Goal: Task Accomplishment & Management: Use online tool/utility

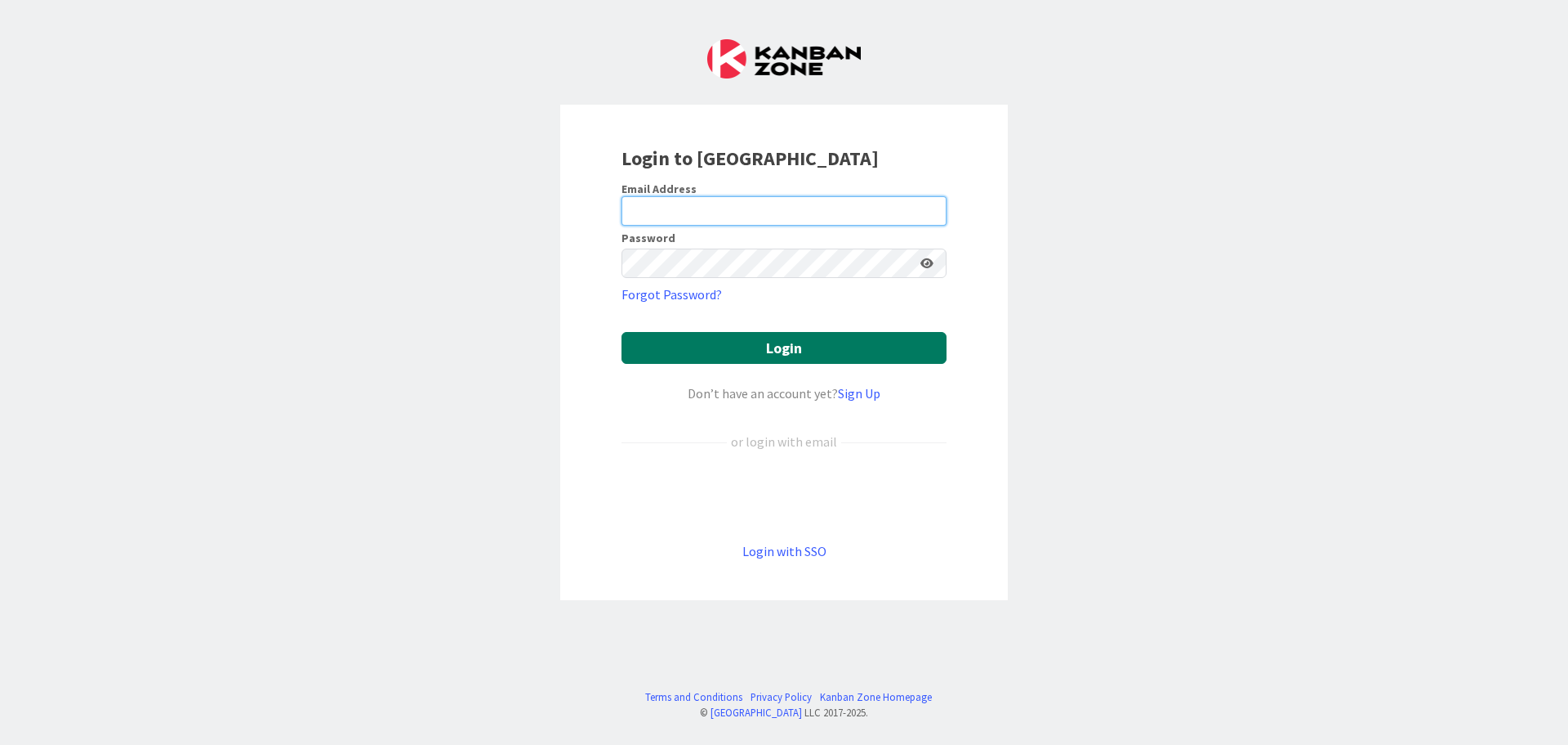
type input "[EMAIL_ADDRESS][DOMAIN_NAME]"
click at [822, 339] on button "Login" at bounding box center [784, 347] width 325 height 32
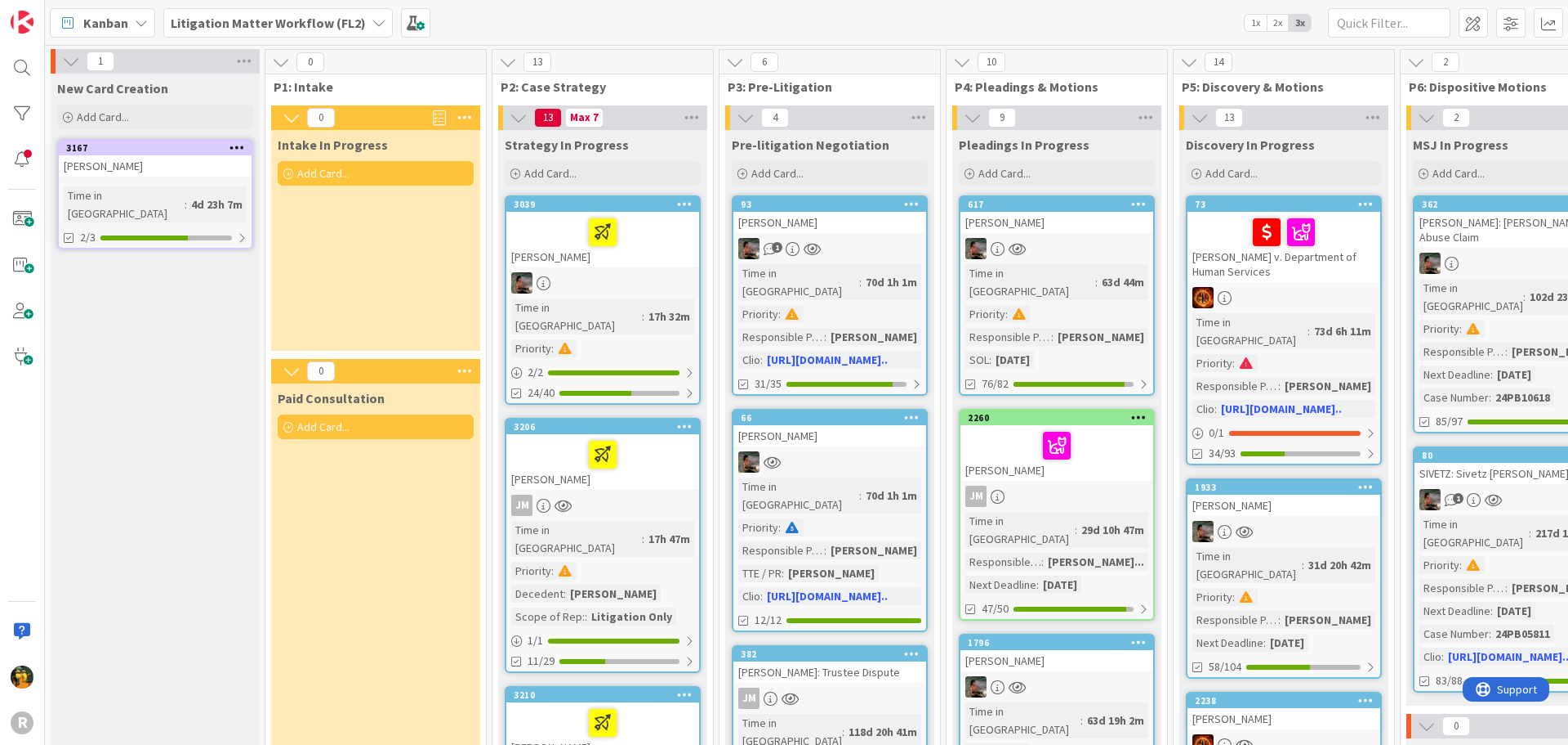
click at [241, 27] on b "Litigation Matter Workflow (FL2)" at bounding box center [268, 23] width 196 height 17
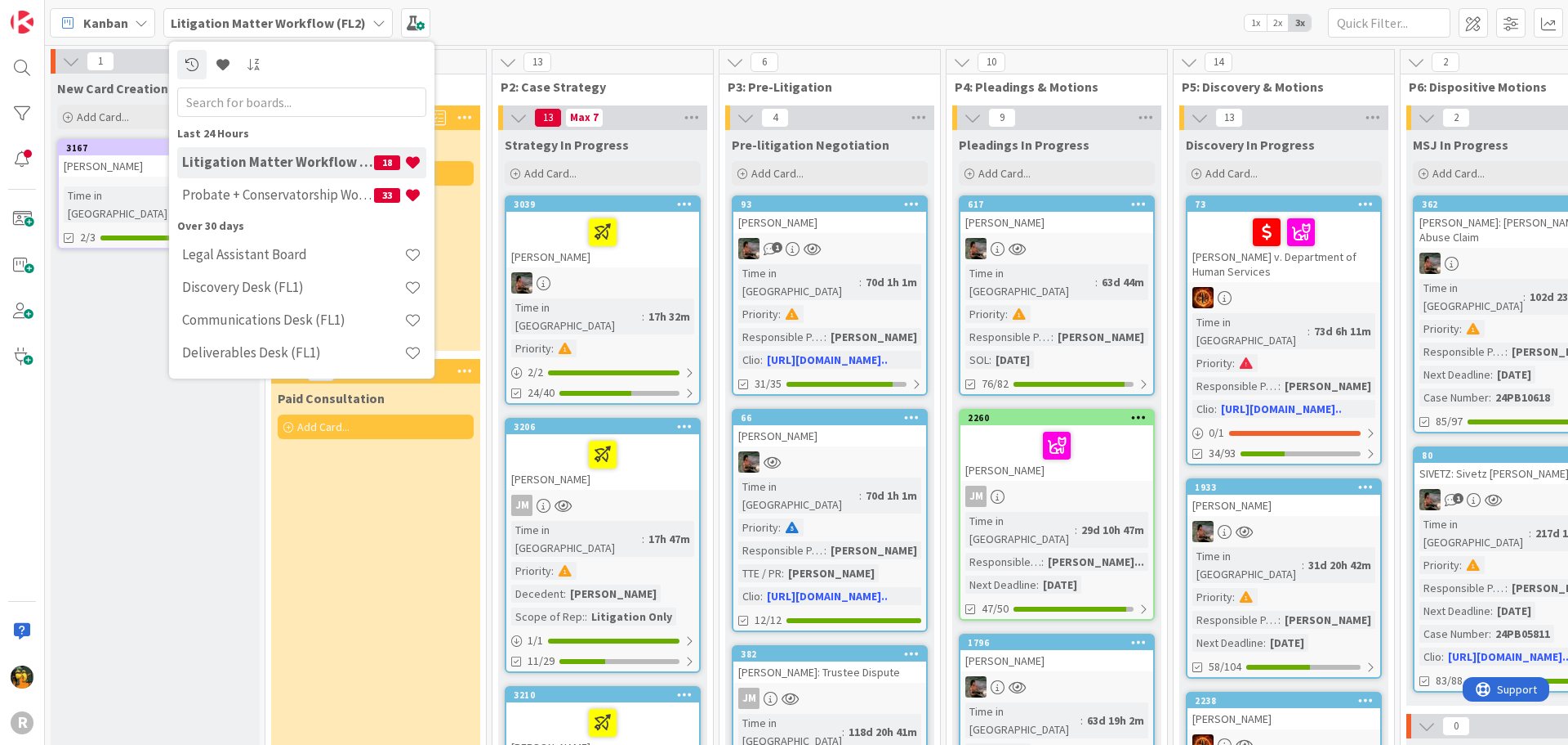
click at [873, 1] on div "Kanban Litigation Matter Workflow (FL2) Last 24 Hours Litigation Matter Workflo…" at bounding box center [806, 22] width 1523 height 45
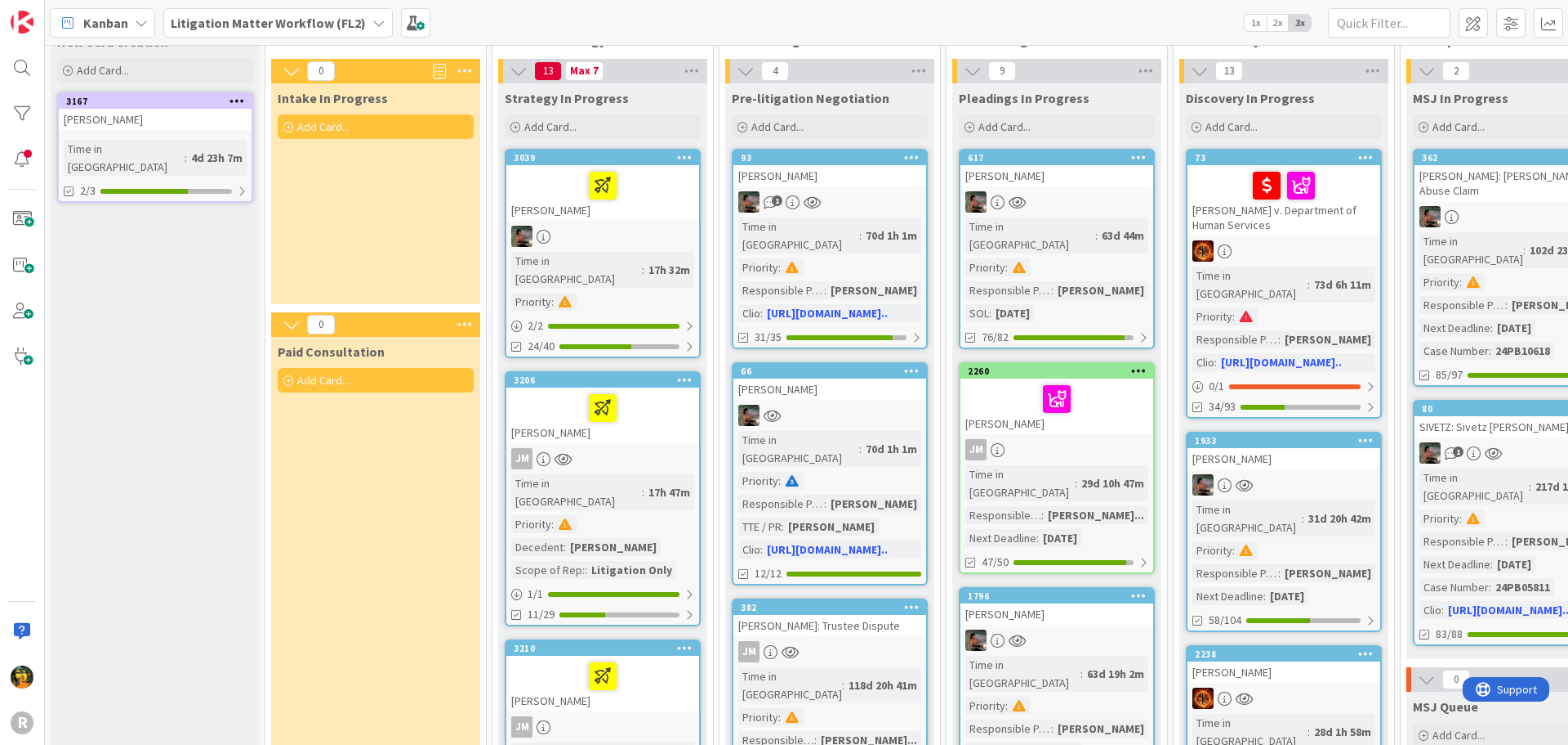
scroll to position [164, 0]
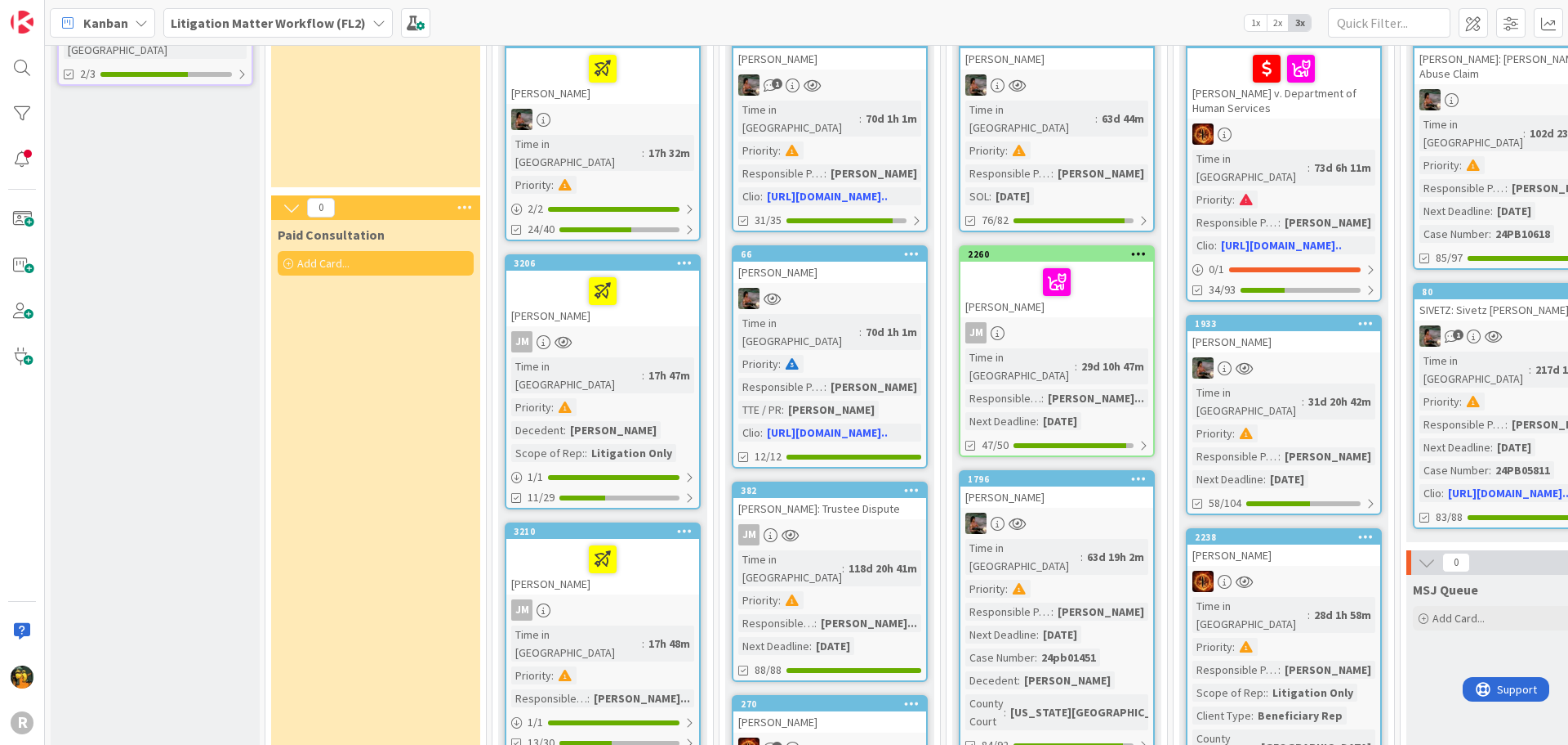
click at [645, 293] on div "[PERSON_NAME]" at bounding box center [603, 299] width 193 height 56
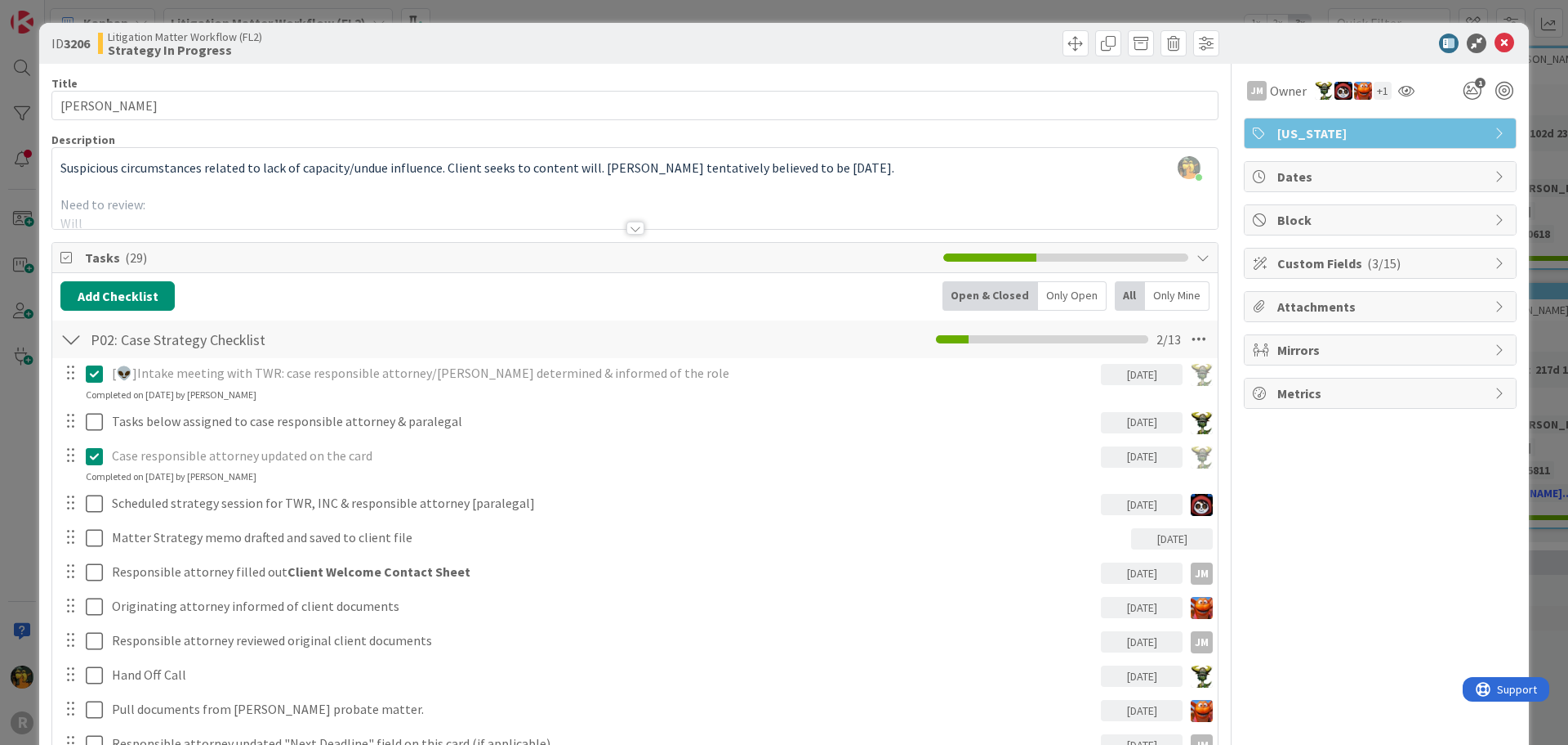
click at [1333, 265] on span "Custom Fields ( 3/15 )" at bounding box center [1383, 263] width 209 height 19
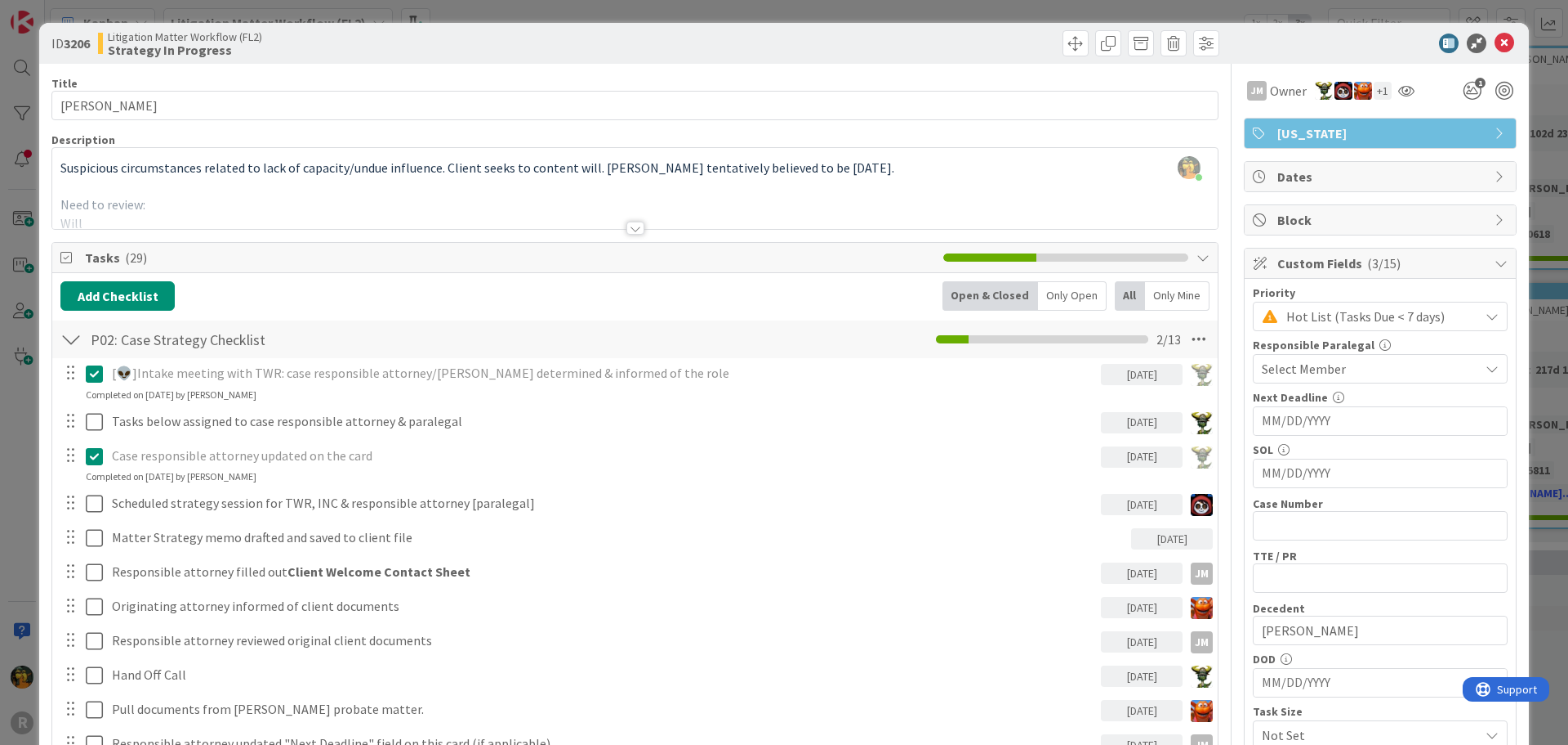
click at [1319, 481] on input "MM/DD/YYYY" at bounding box center [1381, 473] width 237 height 28
click at [1410, 668] on td "23" at bounding box center [1416, 667] width 32 height 31
type input "[DATE]"
click at [1314, 519] on input "text" at bounding box center [1381, 525] width 255 height 29
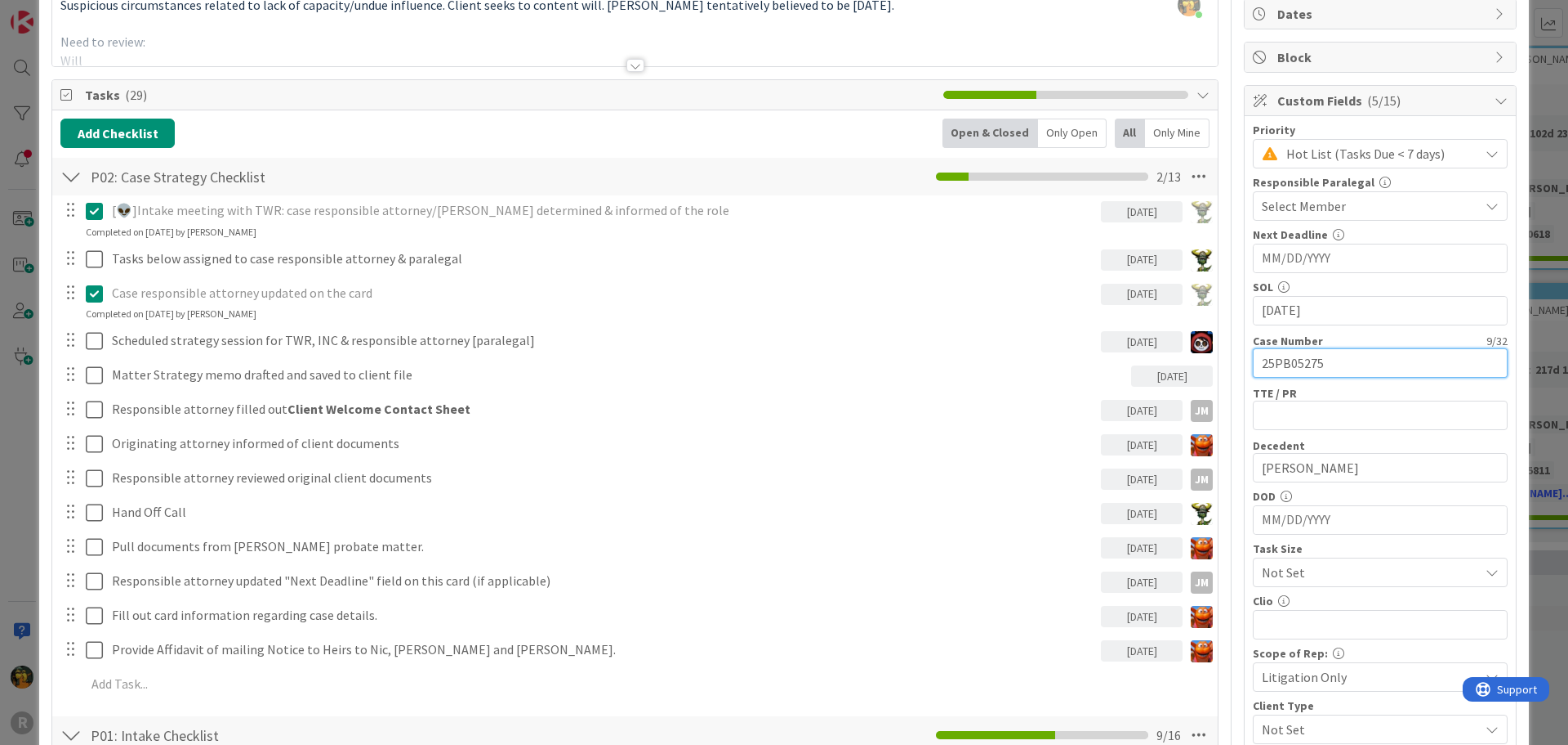
scroll to position [164, 0]
type input "25PB05275"
click at [1338, 516] on input "MM/DD/YYYY" at bounding box center [1381, 519] width 237 height 28
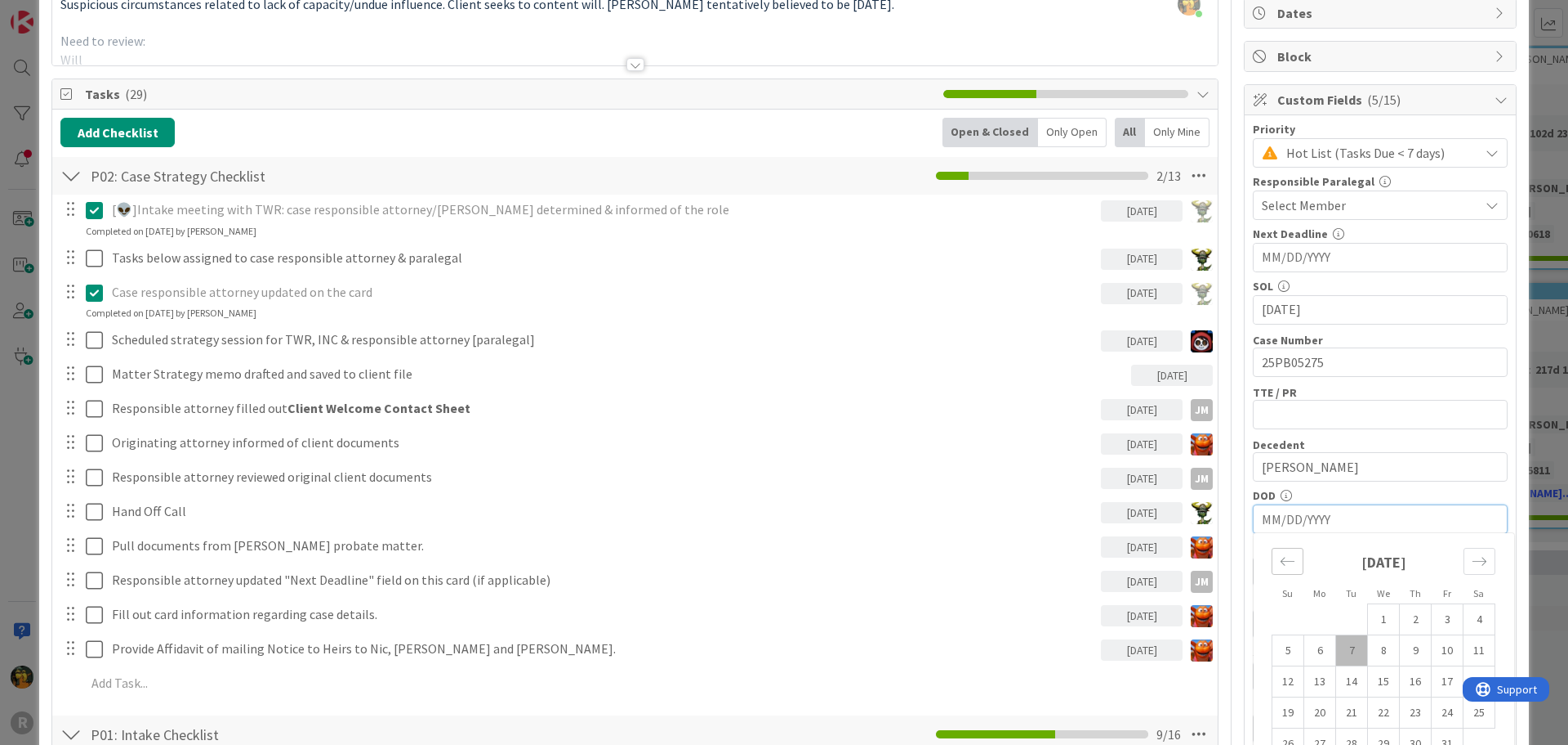
click at [1291, 561] on div "Move backward to switch to the previous month." at bounding box center [1287, 560] width 32 height 27
click at [1288, 561] on div "Move backward to switch to the previous month." at bounding box center [1287, 560] width 32 height 27
click at [1287, 561] on div "Move backward to switch to the previous month." at bounding box center [1287, 560] width 32 height 27
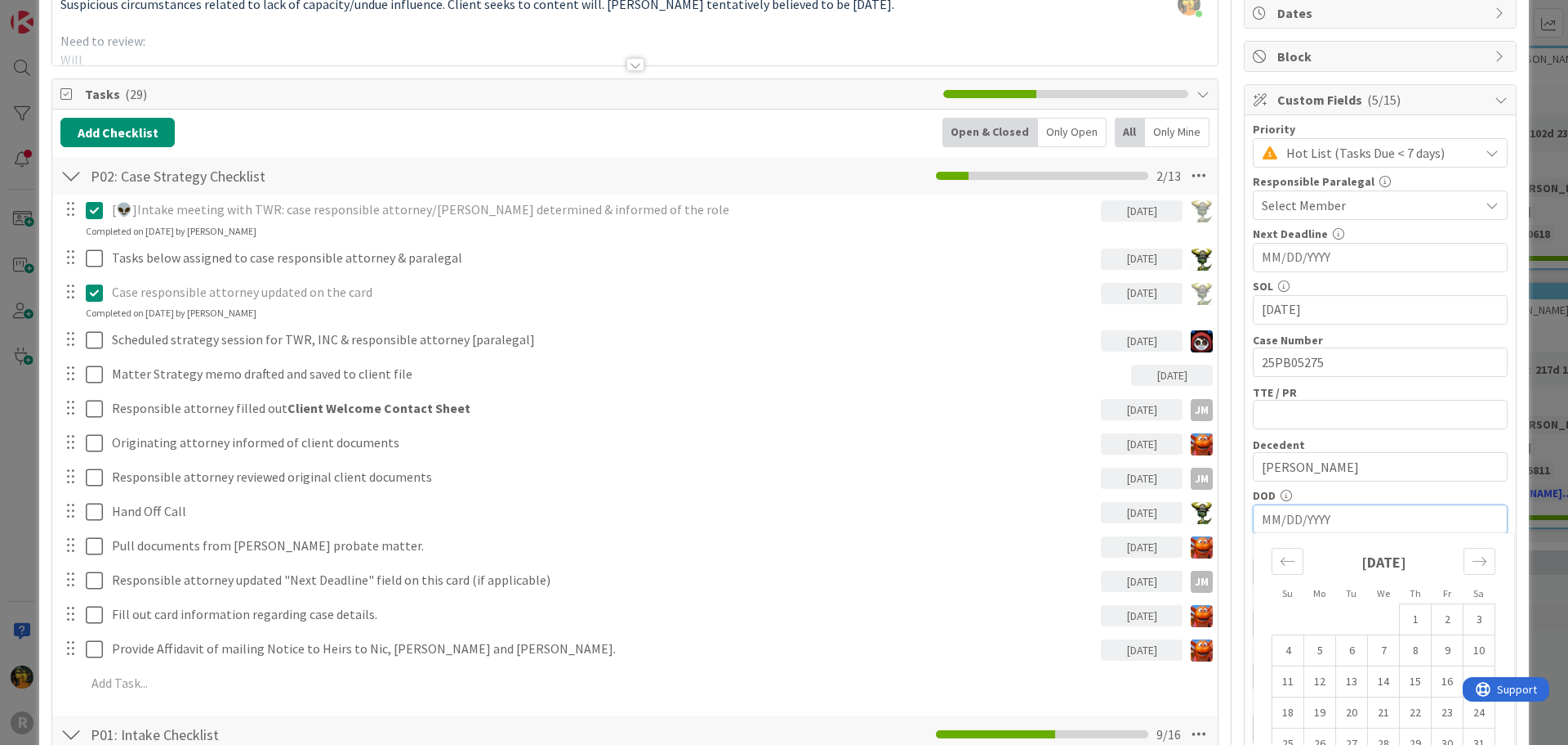
click at [1261, 684] on div "[DATE] 1 2 3 4 5 6 7 8 9 10 11 12 13 14 15 16 17 18 19 20 21 22 23 24 25 26 27 …" at bounding box center [1383, 646] width 245 height 226
click at [1272, 682] on td "11" at bounding box center [1288, 682] width 32 height 31
type input "[DATE]"
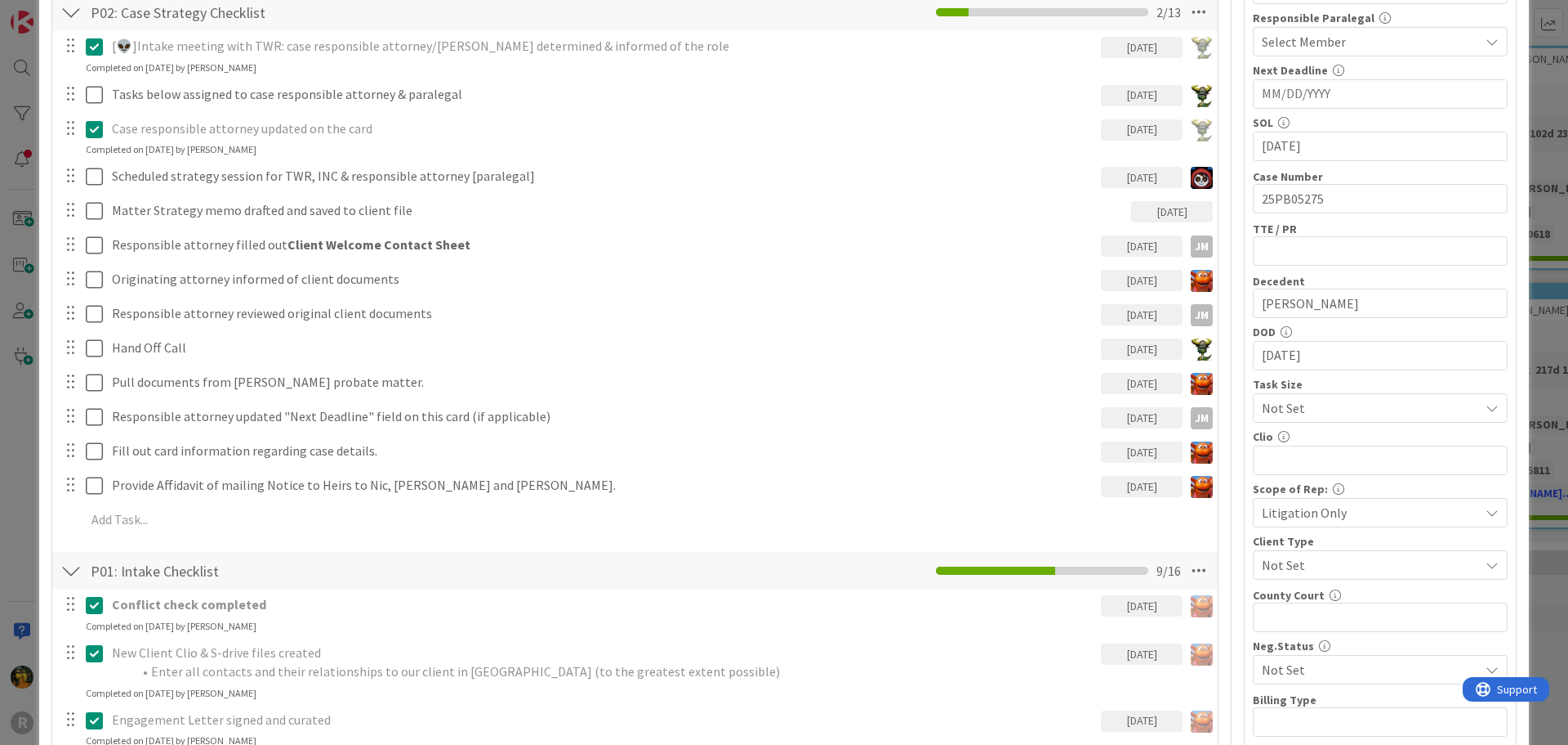
scroll to position [572, 0]
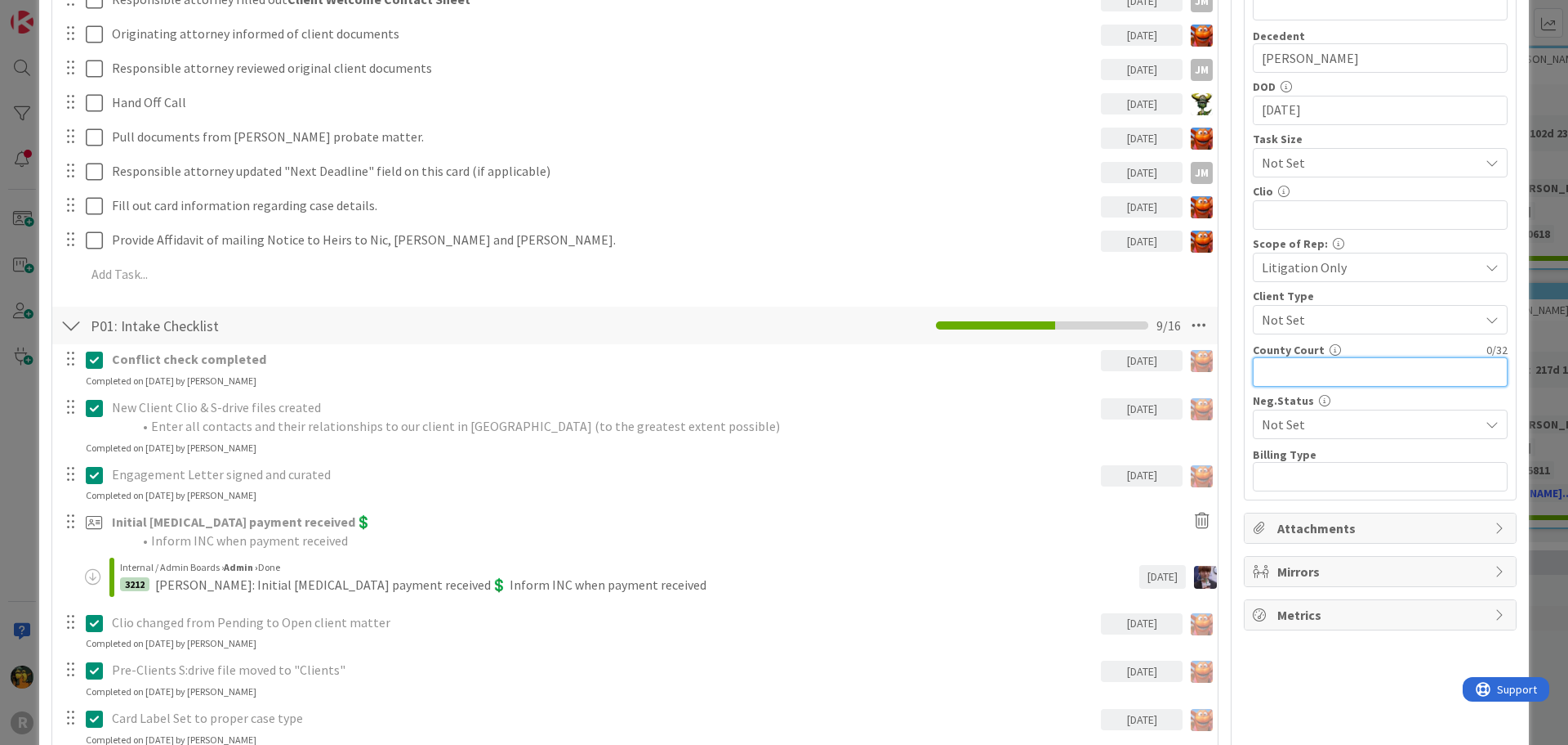
click at [1306, 378] on input "text" at bounding box center [1381, 372] width 255 height 29
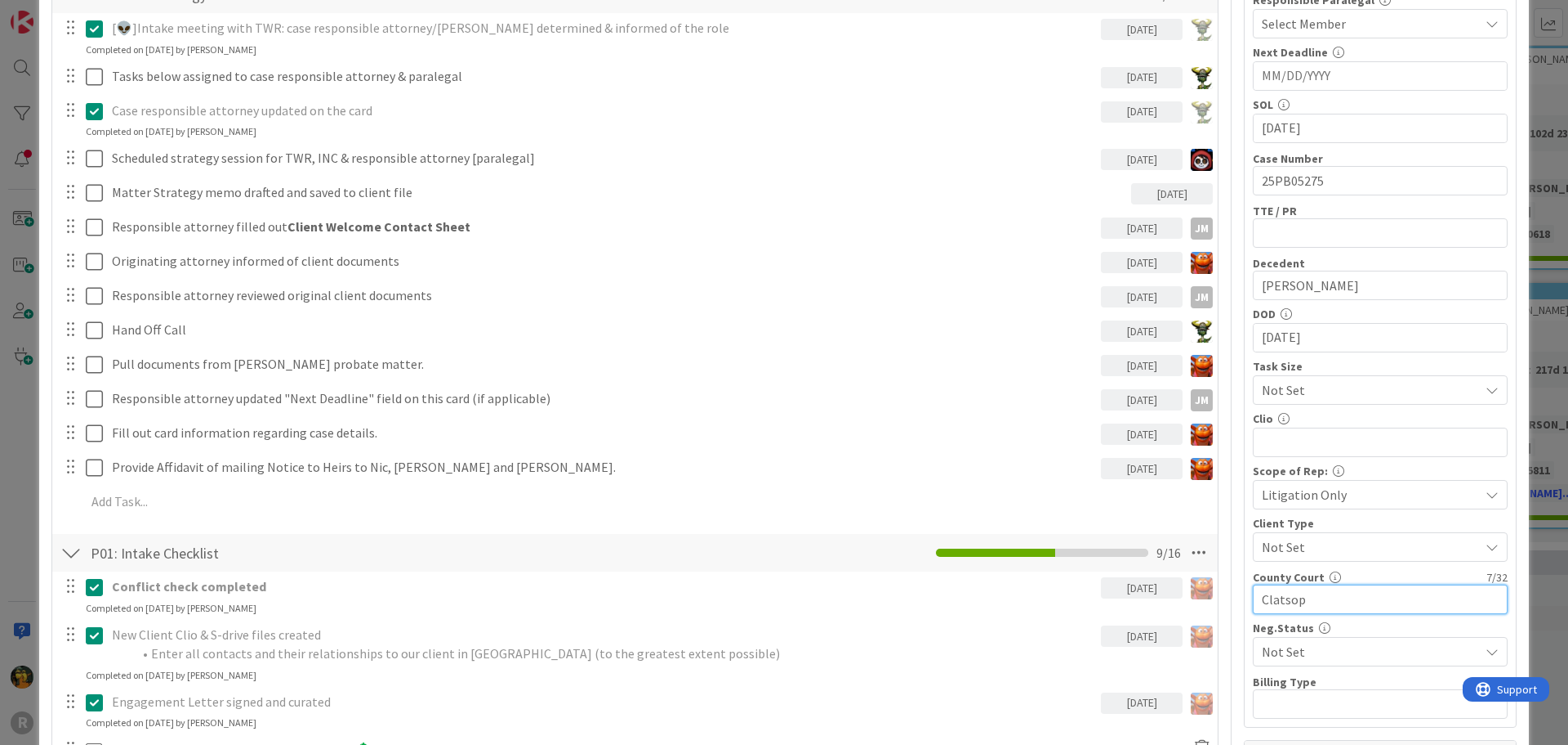
scroll to position [327, 0]
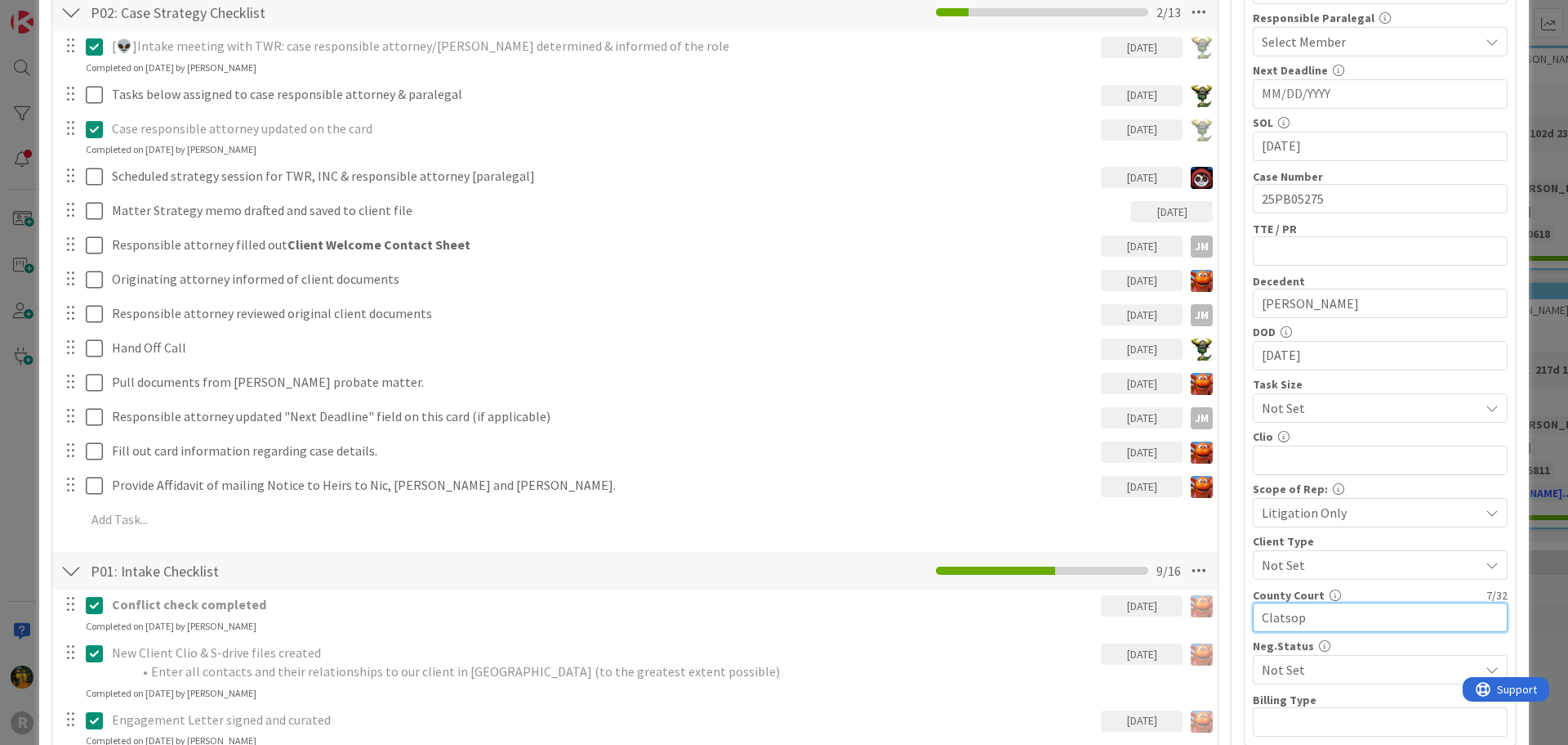
type input "Clatsop"
click at [1293, 250] on input "text" at bounding box center [1381, 251] width 255 height 29
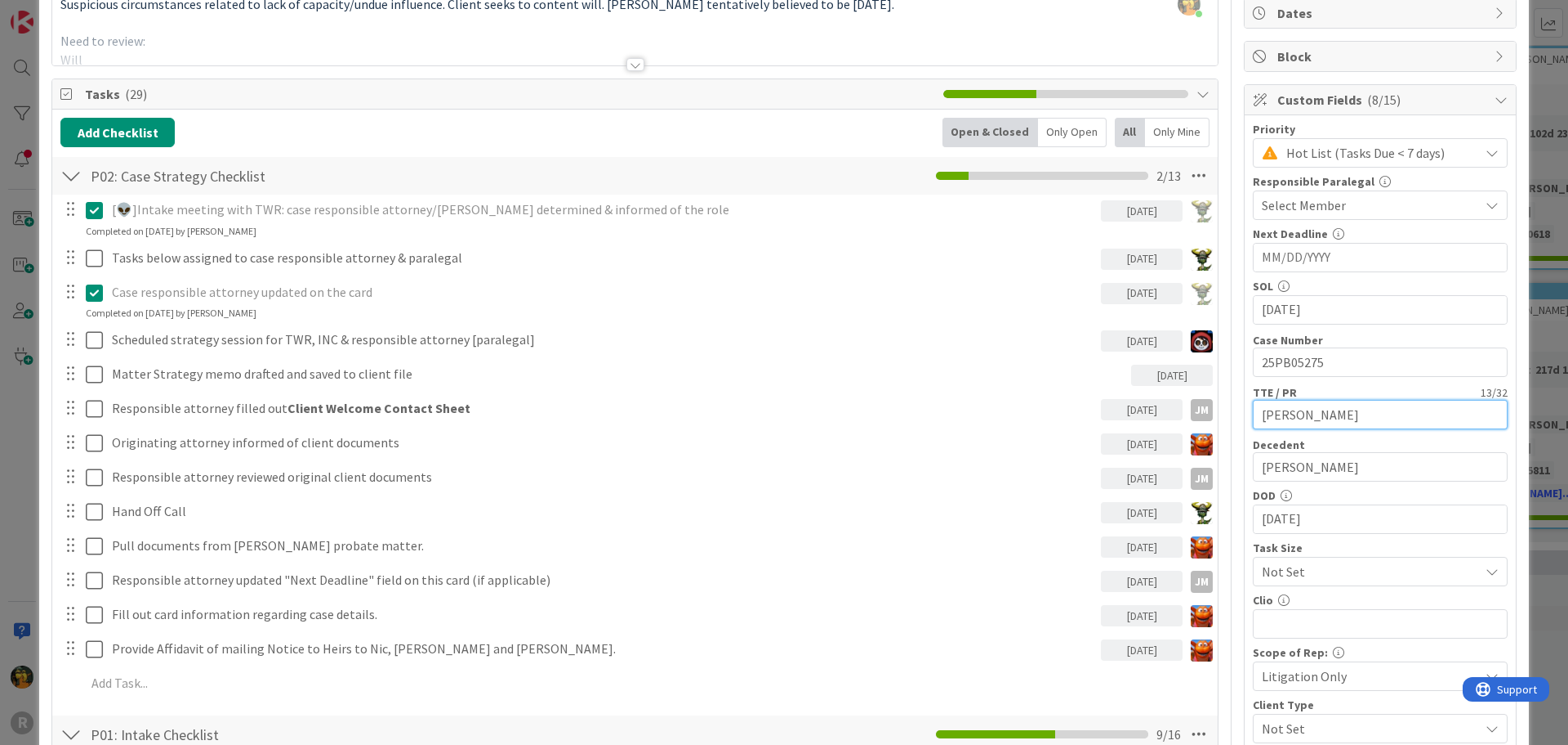
type input "[PERSON_NAME]"
click at [1327, 262] on input "MM/DD/YYYY" at bounding box center [1381, 257] width 237 height 28
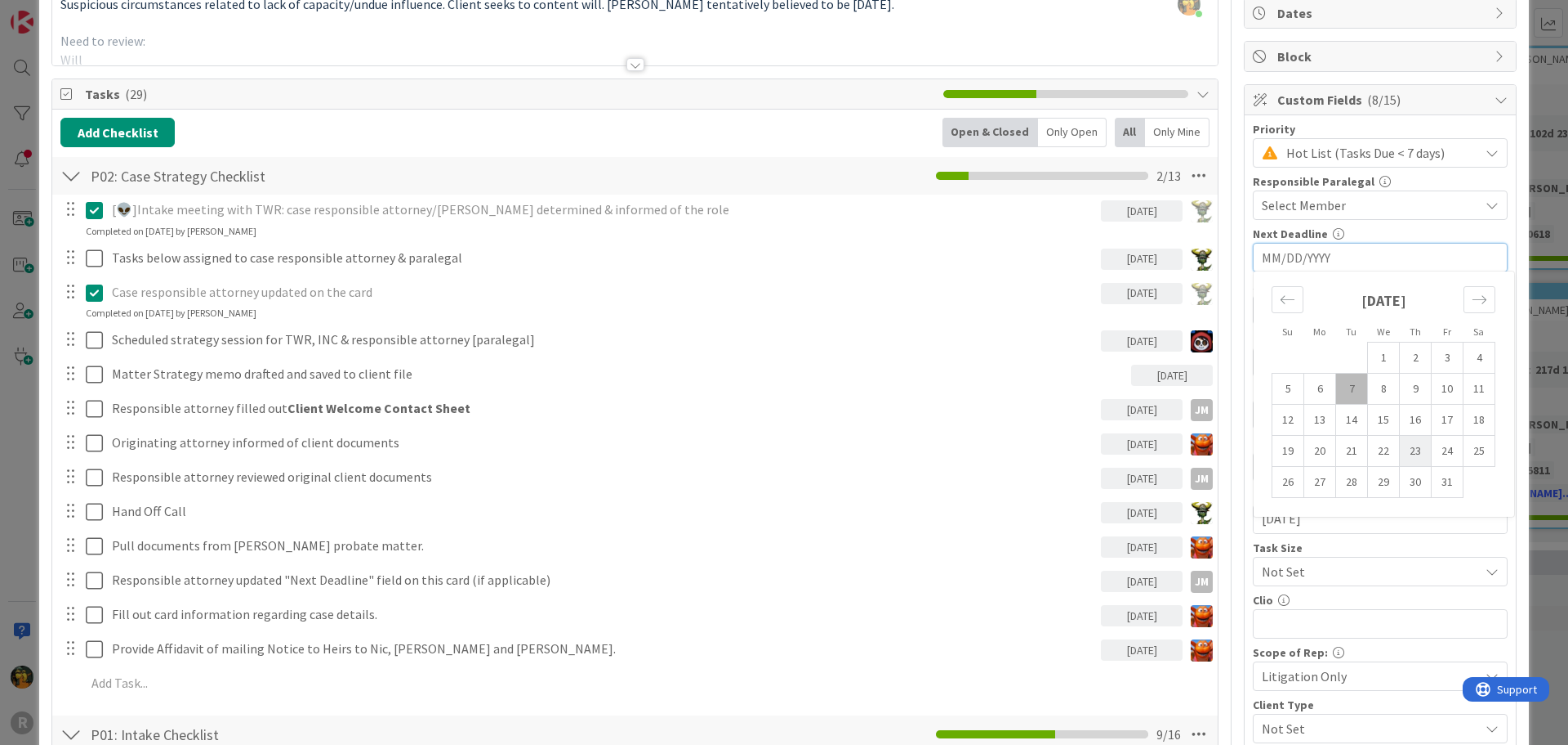
click at [1400, 457] on td "23" at bounding box center [1416, 451] width 32 height 31
type input "[DATE]"
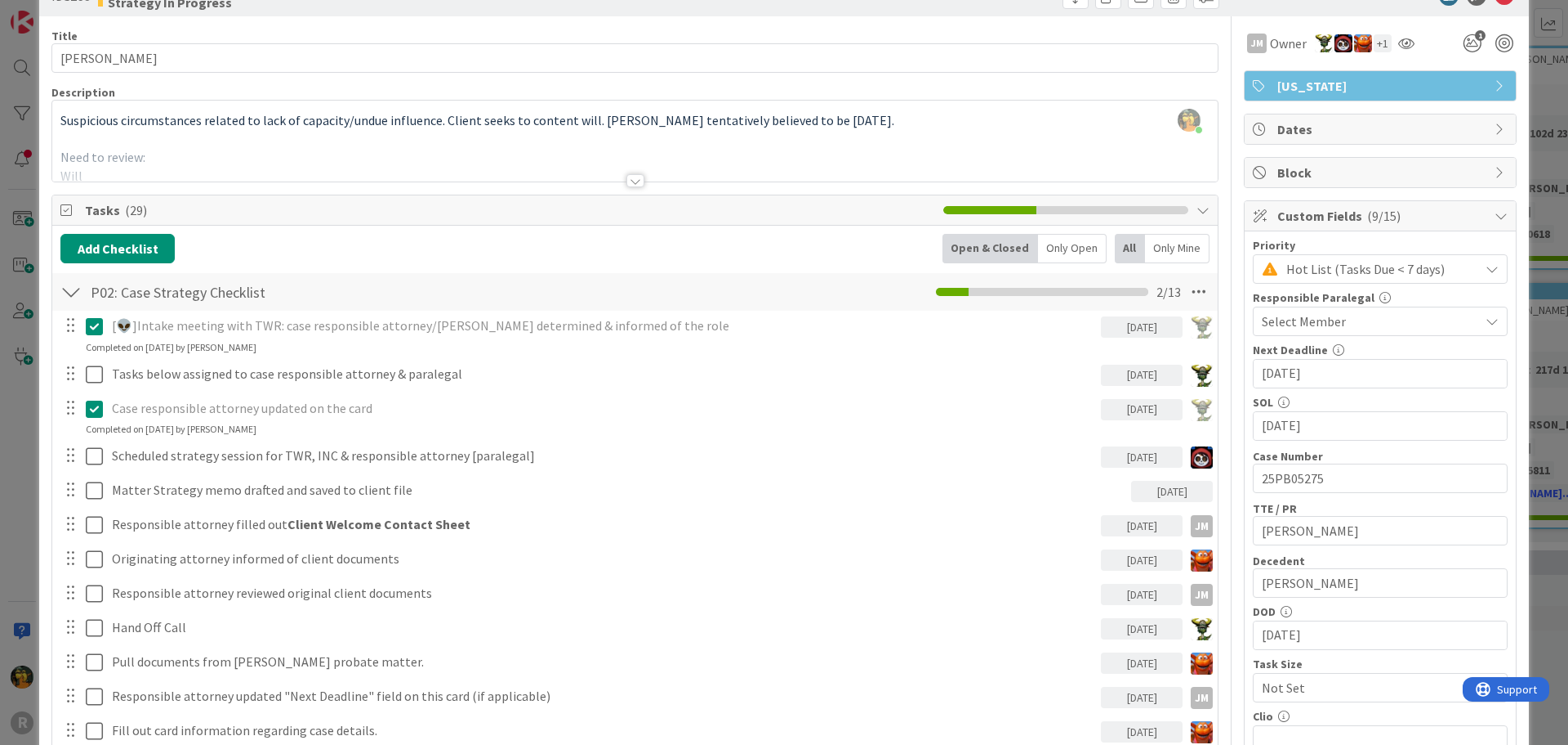
scroll to position [0, 0]
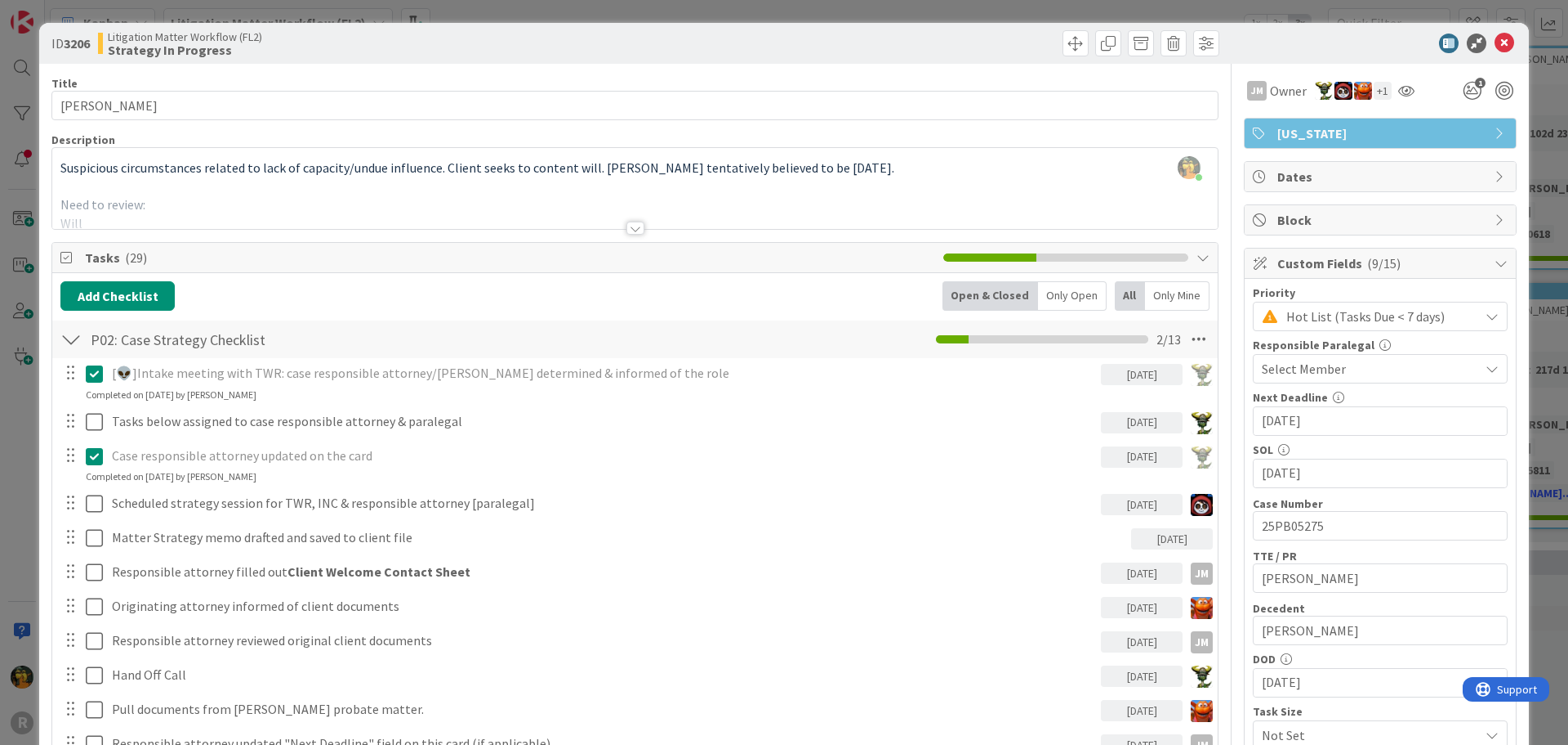
click at [628, 226] on div at bounding box center [635, 228] width 18 height 13
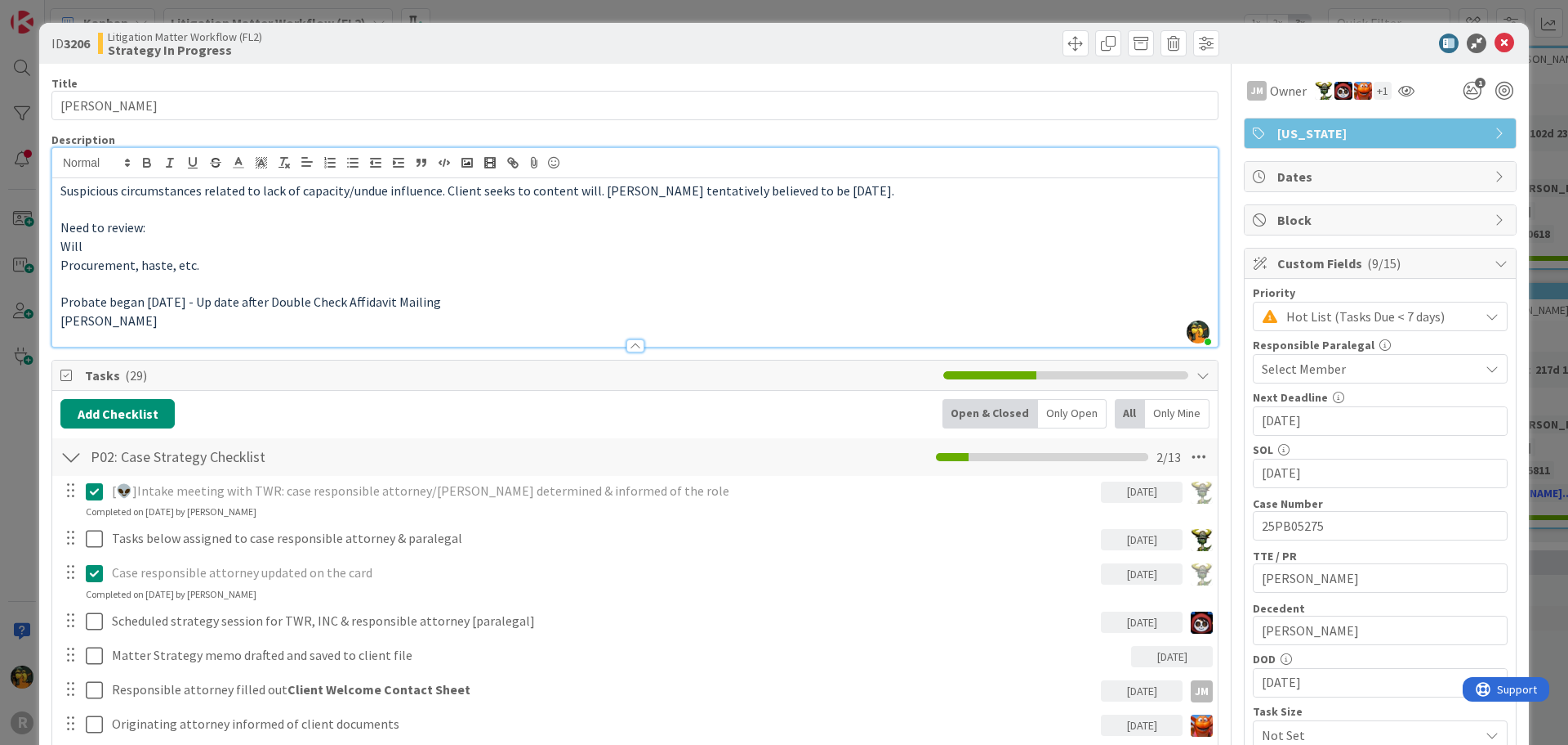
click at [475, 302] on p "Probate began [DATE] - Up date after Double Check Affidavit Mailing" at bounding box center [635, 302] width 1149 height 18
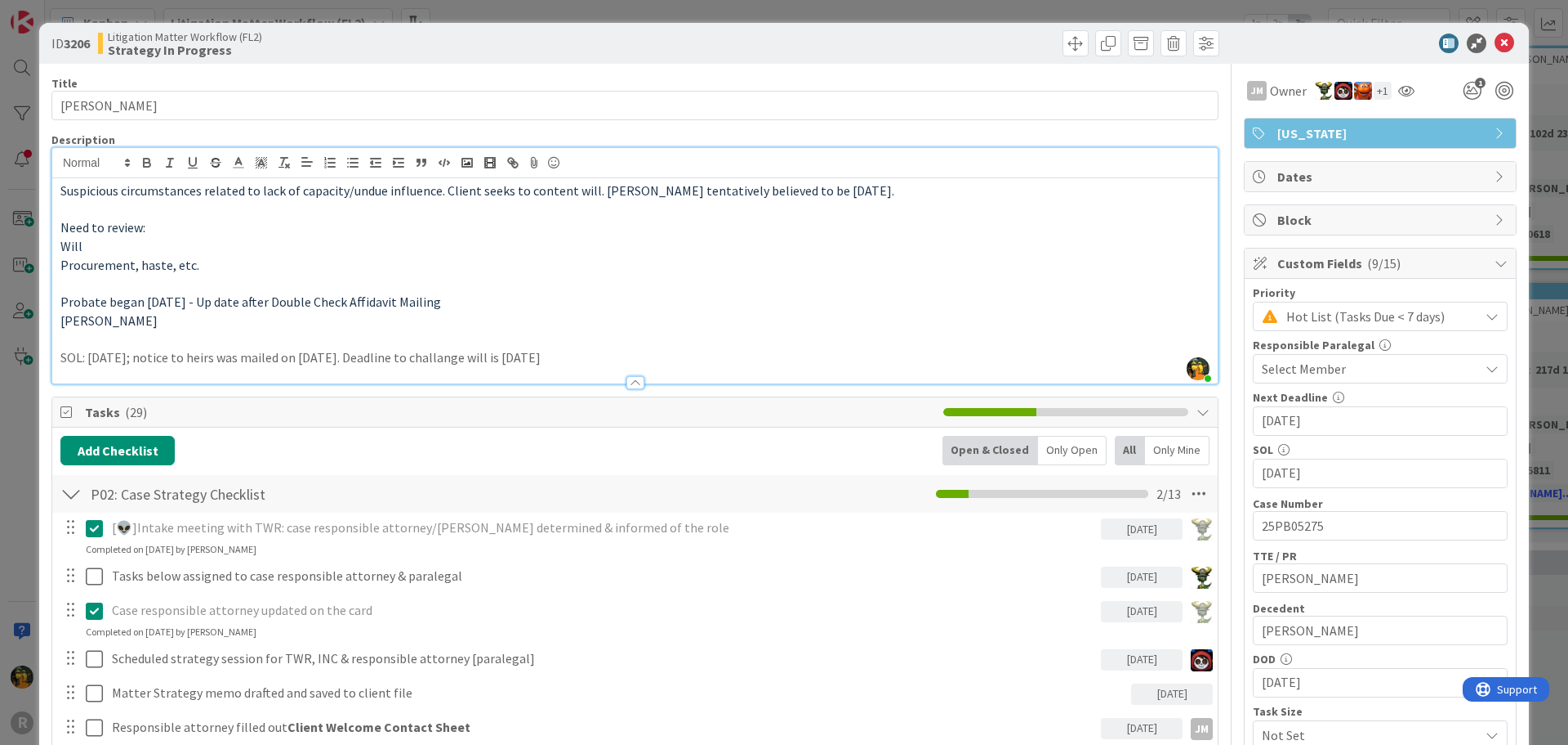
click at [925, 314] on p "[PERSON_NAME]" at bounding box center [635, 321] width 1149 height 18
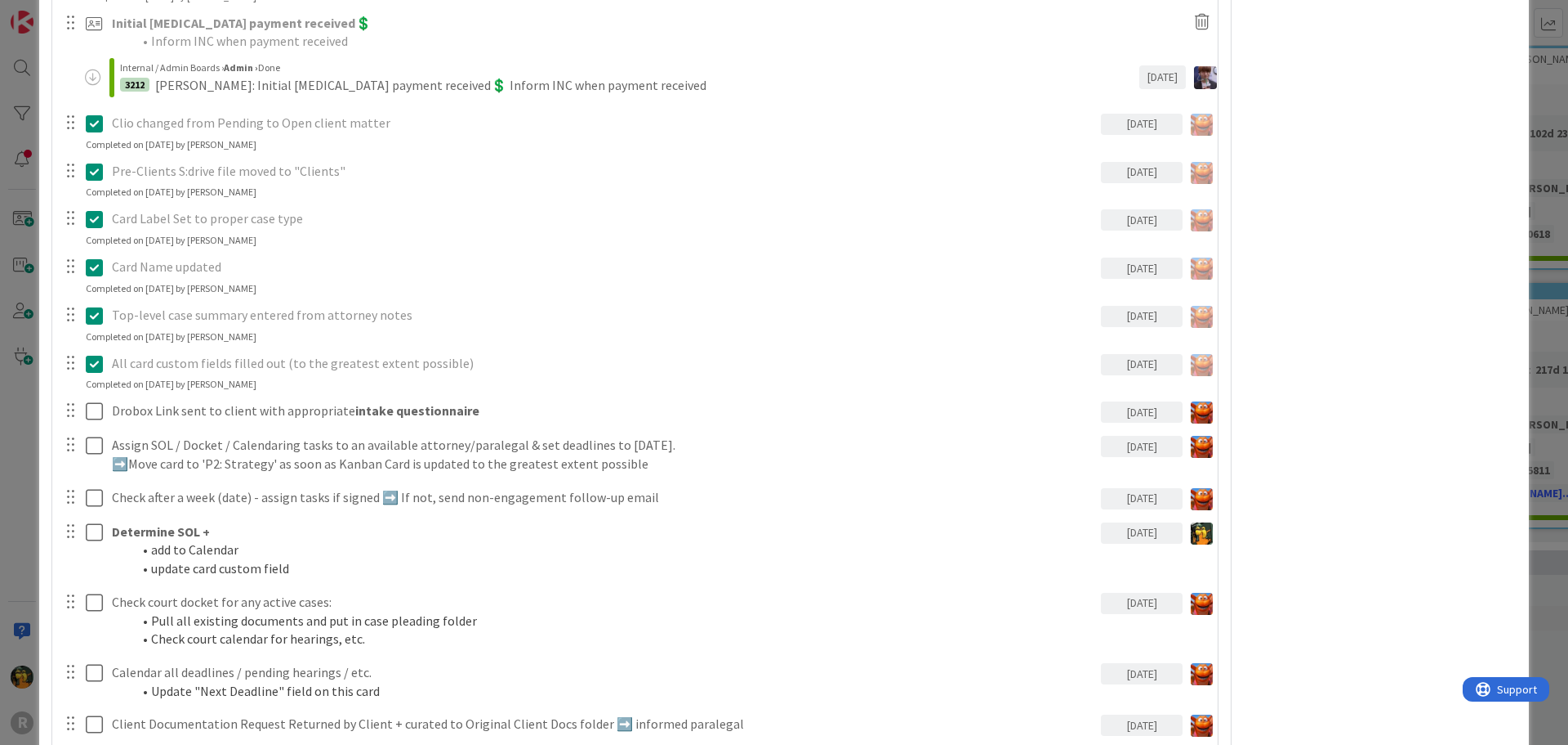
scroll to position [1526, 0]
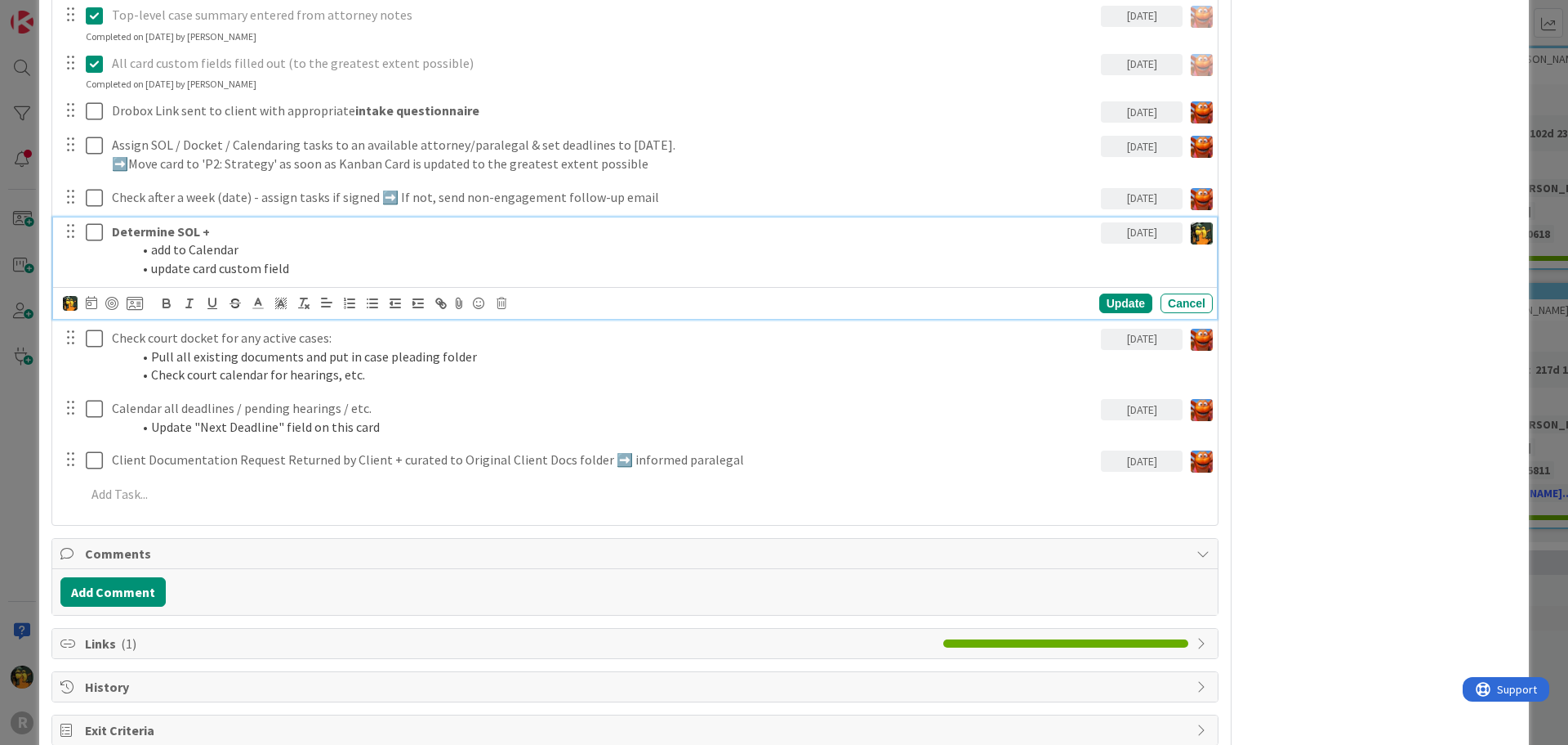
click at [97, 235] on icon at bounding box center [94, 231] width 17 height 19
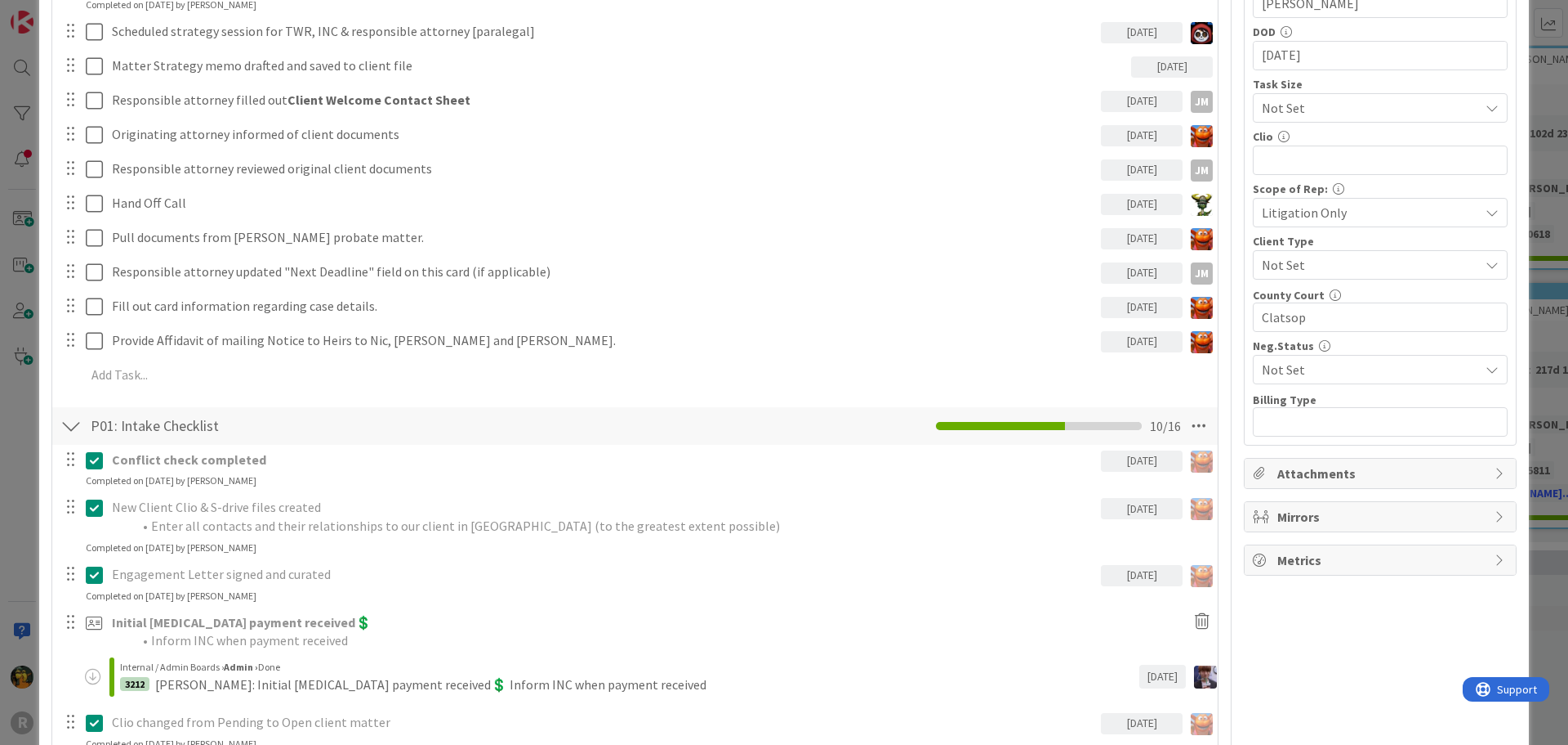
scroll to position [0, 0]
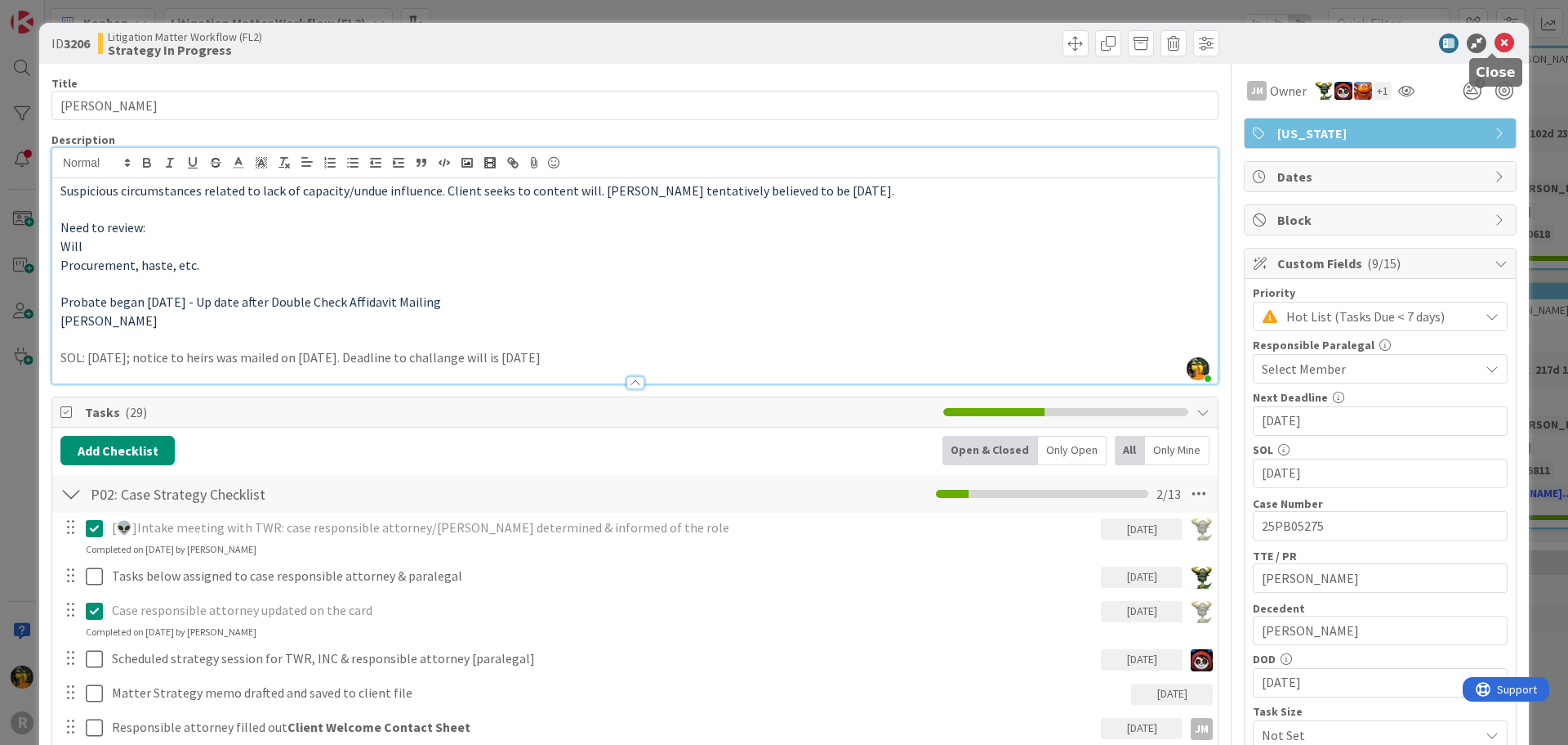
click at [1495, 49] on icon at bounding box center [1504, 42] width 19 height 19
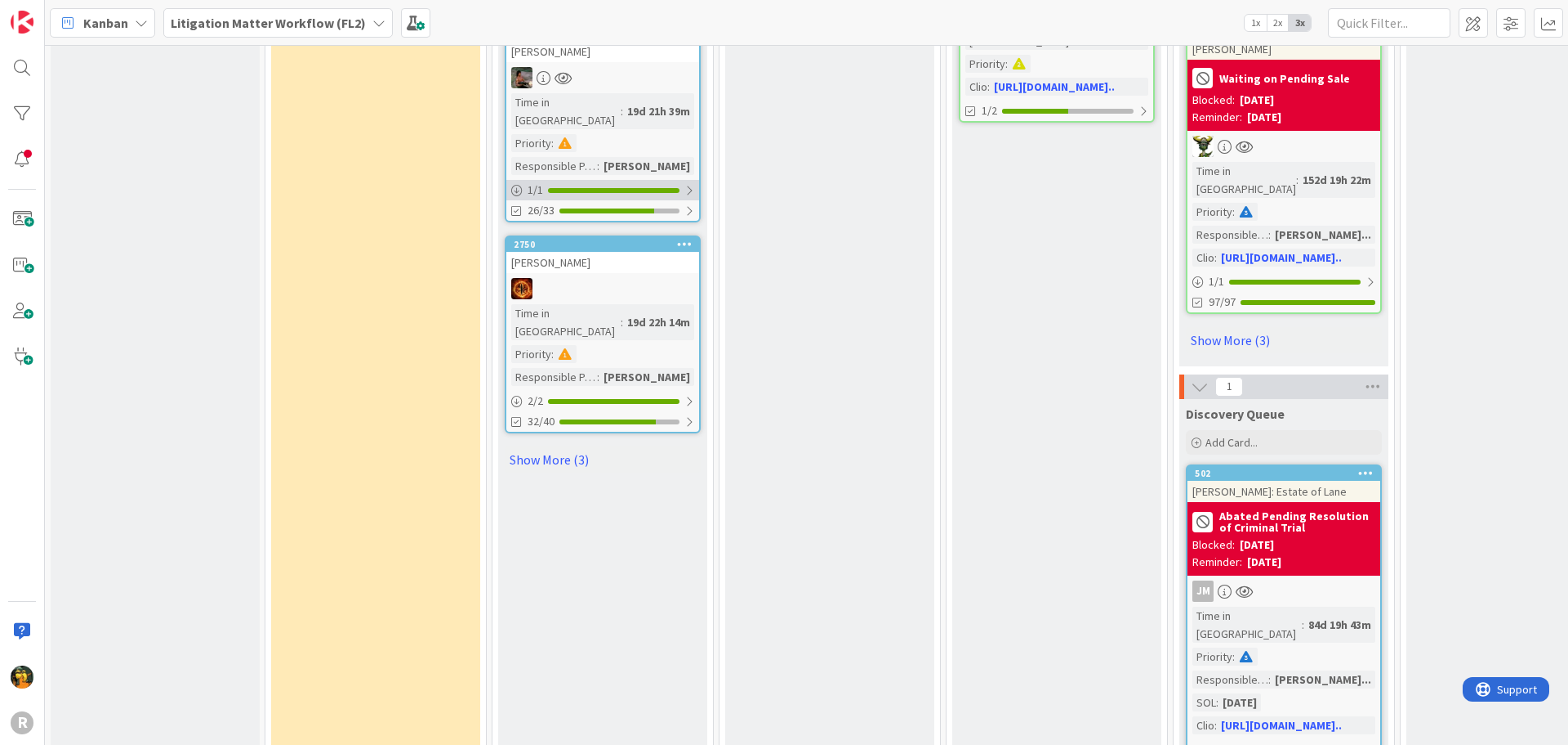
scroll to position [2296, 0]
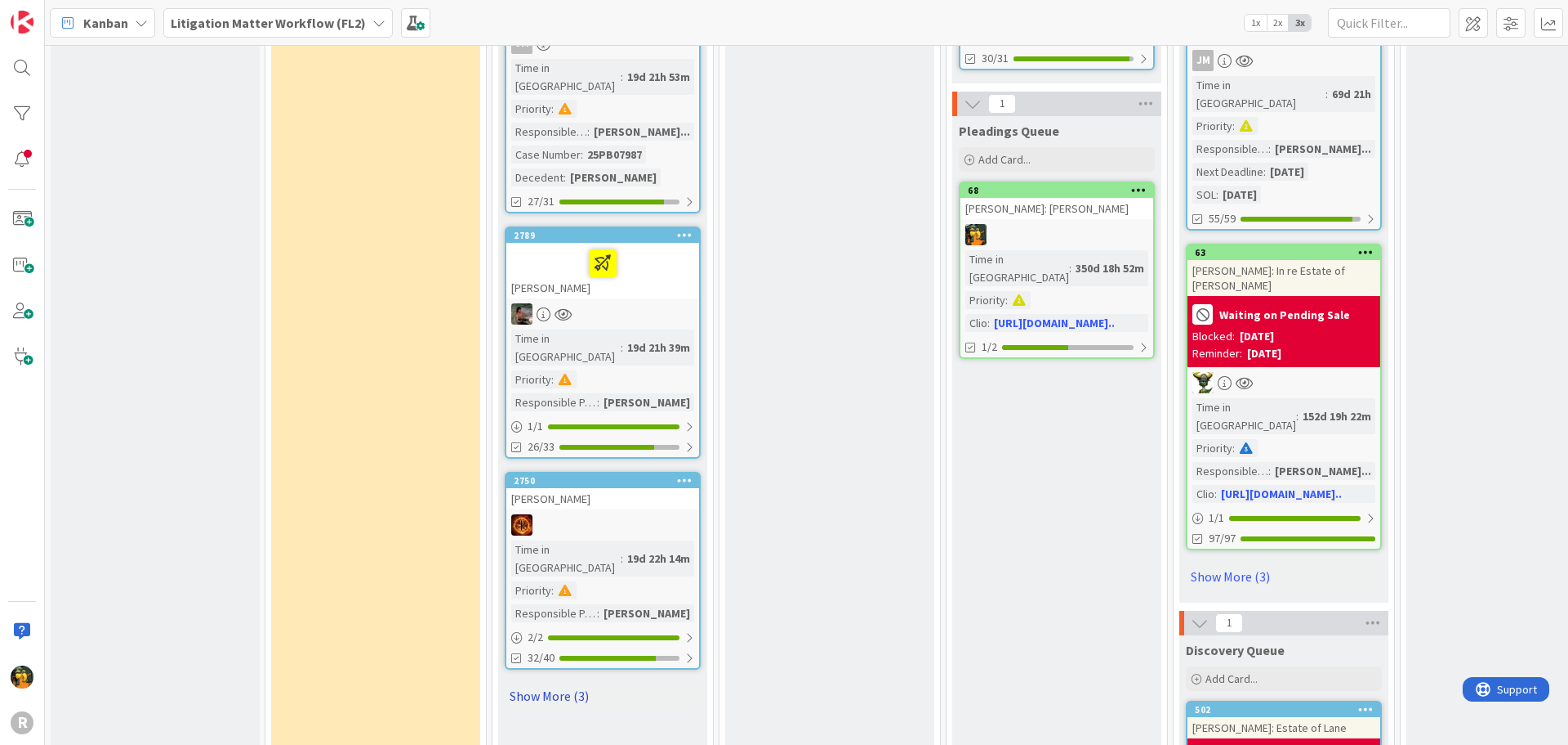
click at [563, 683] on link "Show More (3)" at bounding box center [603, 695] width 196 height 26
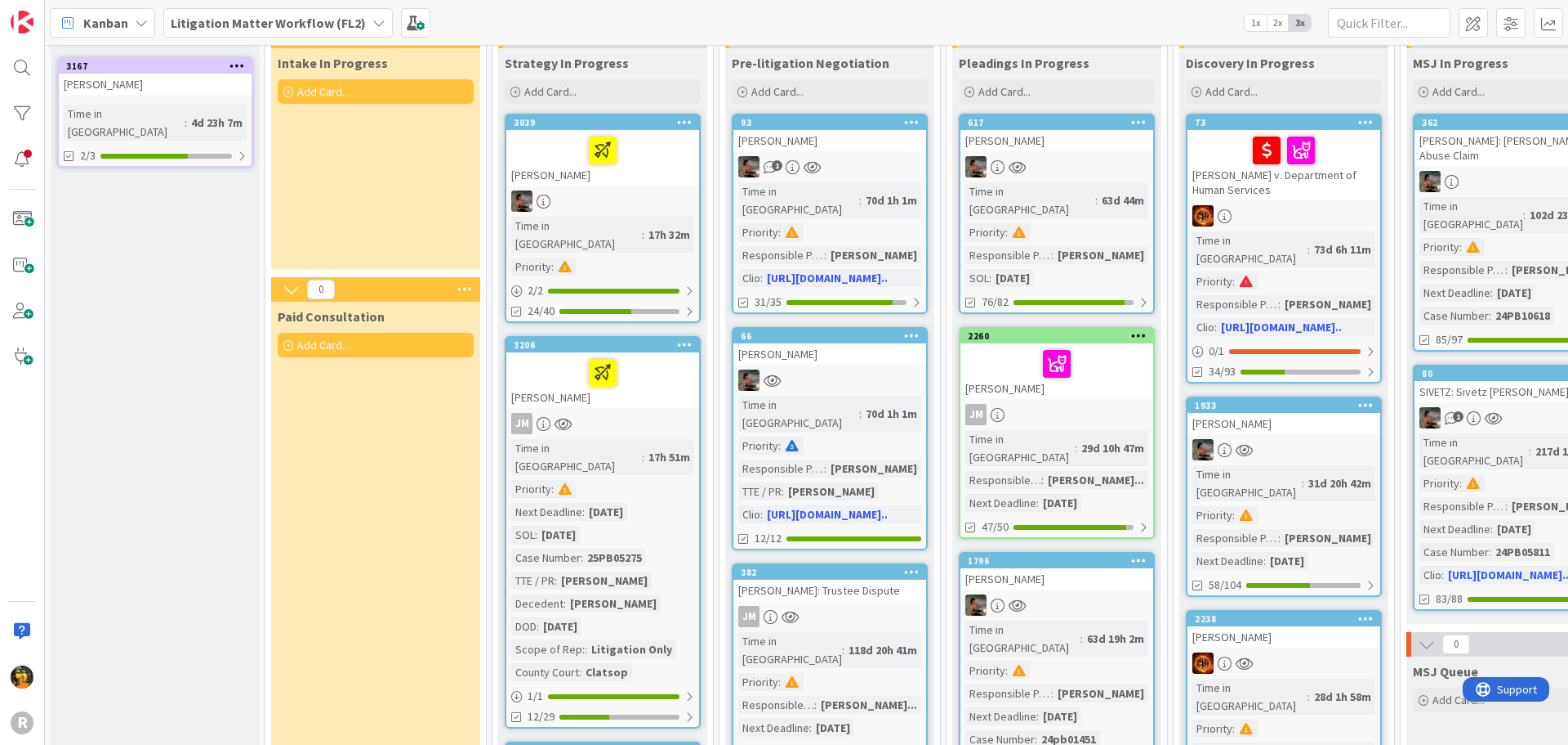
scroll to position [0, 0]
